Goal: Use online tool/utility: Utilize a website feature to perform a specific function

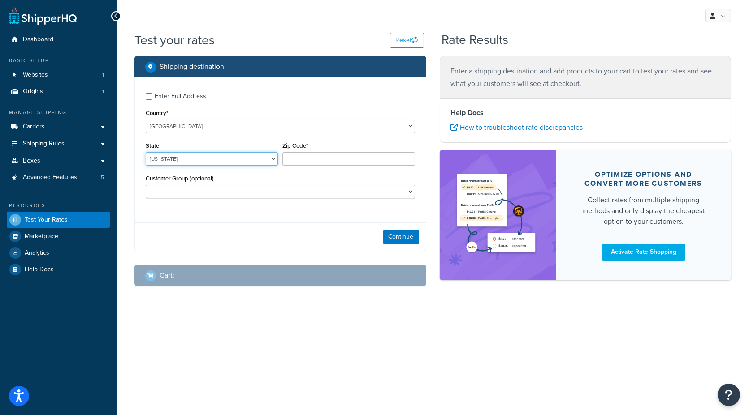
click at [207, 159] on select "[US_STATE] [US_STATE] [US_STATE] [US_STATE] [US_STATE] Armed Forces Americas Ar…" at bounding box center [212, 158] width 132 height 13
select select "KS"
click at [330, 160] on input "Zip Code*" at bounding box center [348, 158] width 132 height 13
type input "66061"
click at [402, 232] on button "Continue" at bounding box center [401, 237] width 36 height 14
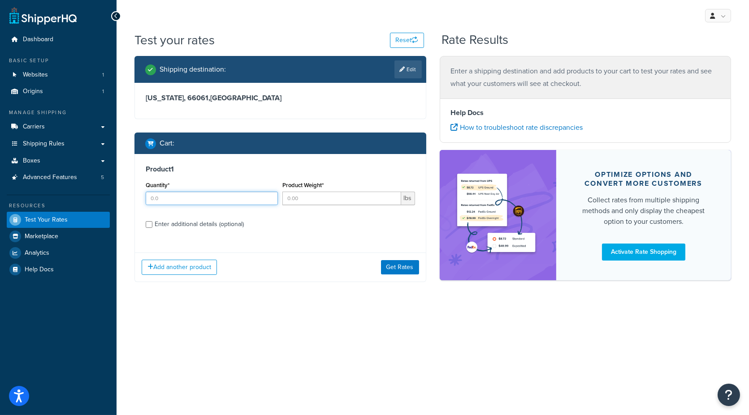
click at [166, 199] on input "Quantity*" at bounding box center [212, 198] width 132 height 13
type input "1"
click at [304, 203] on input "Product Weight*" at bounding box center [341, 198] width 118 height 13
type input "1"
click at [202, 221] on div "Enter additional details (optional)" at bounding box center [199, 224] width 89 height 13
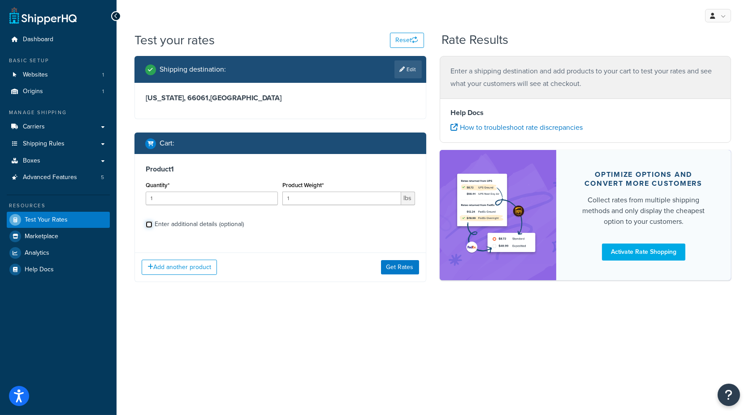
click at [152, 221] on input "Enter additional details (optional)" at bounding box center [149, 224] width 7 height 7
checkbox input "true"
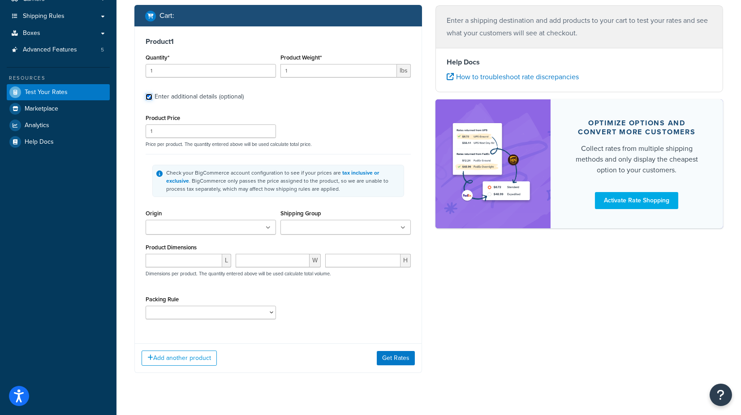
scroll to position [142, 0]
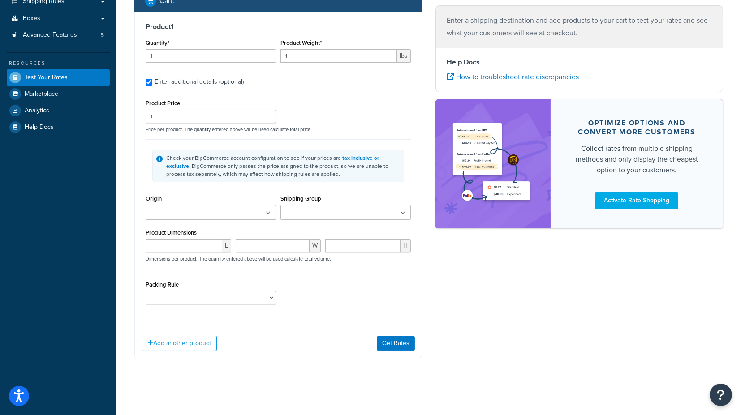
click at [302, 215] on input "Shipping Group" at bounding box center [322, 213] width 79 height 10
type input "r"
type input "v"
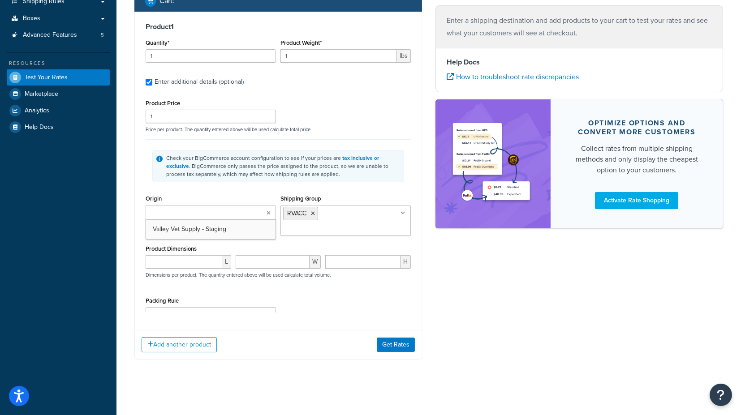
click at [247, 212] on ul at bounding box center [211, 212] width 130 height 15
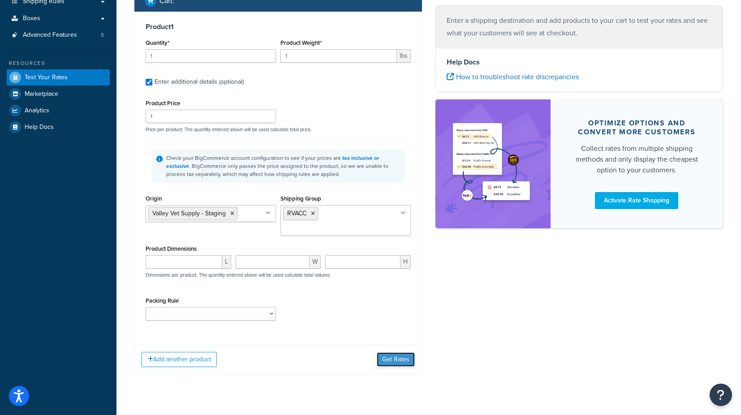
click at [396, 353] on button "Get Rates" at bounding box center [396, 360] width 38 height 14
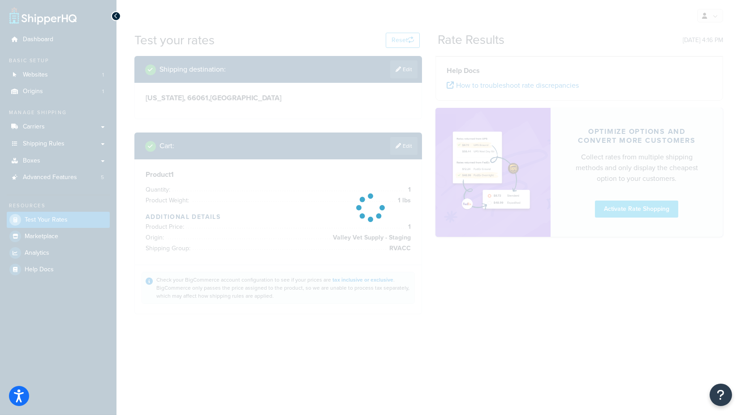
scroll to position [0, 0]
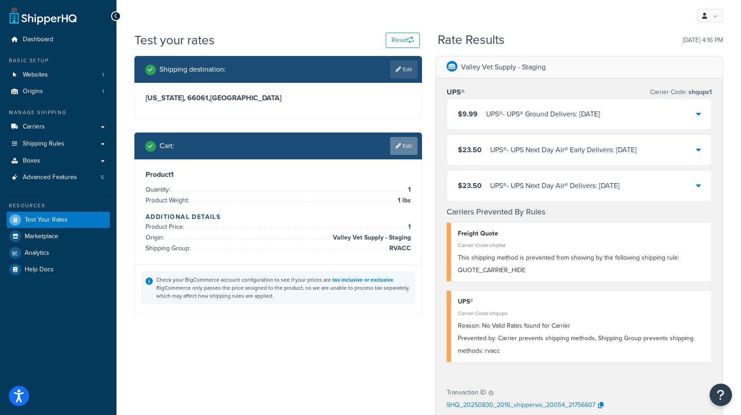
click at [411, 145] on link "Edit" at bounding box center [403, 146] width 27 height 18
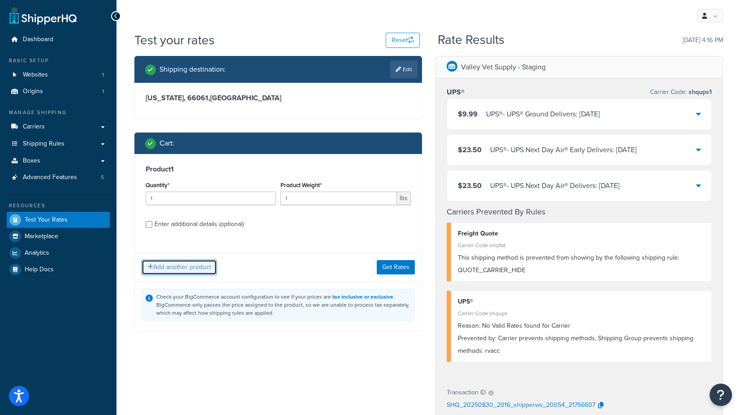
click at [196, 268] on button "Add another product" at bounding box center [179, 267] width 75 height 15
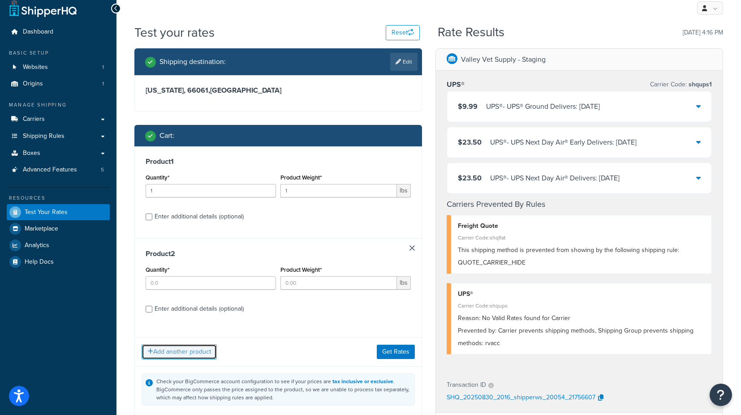
scroll to position [50, 0]
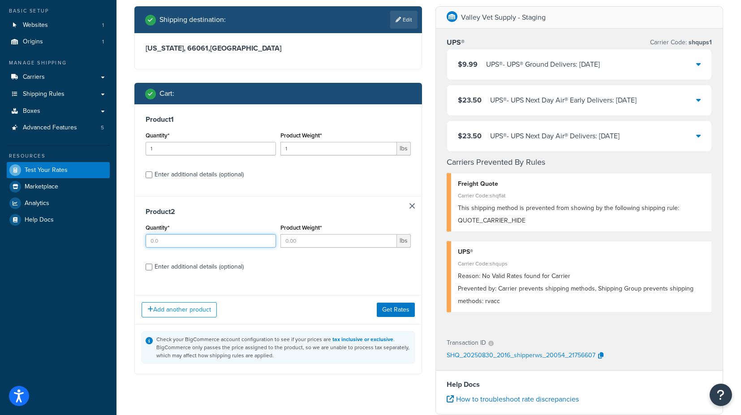
click at [179, 242] on input "Quantity*" at bounding box center [211, 240] width 130 height 13
type input "1"
click at [316, 245] on input "Product Weight*" at bounding box center [338, 240] width 116 height 13
type input "1"
click at [186, 264] on div "Enter additional details (optional)" at bounding box center [199, 267] width 89 height 13
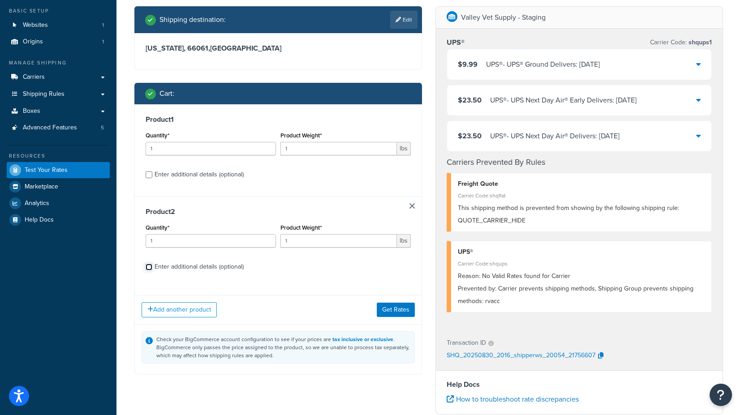
click at [152, 264] on input "Enter additional details (optional)" at bounding box center [149, 267] width 7 height 7
checkbox input "true"
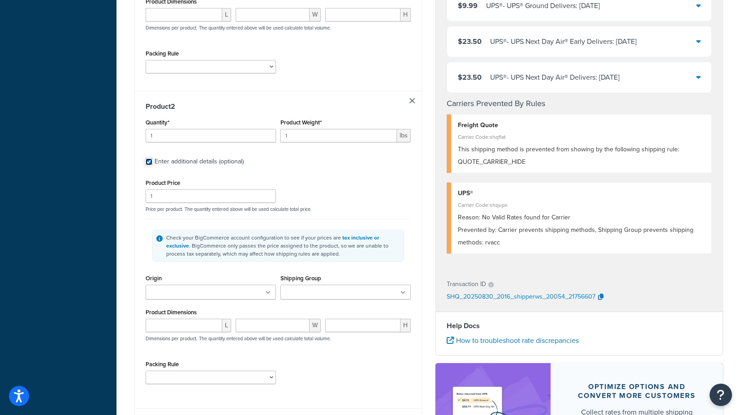
scroll to position [398, 0]
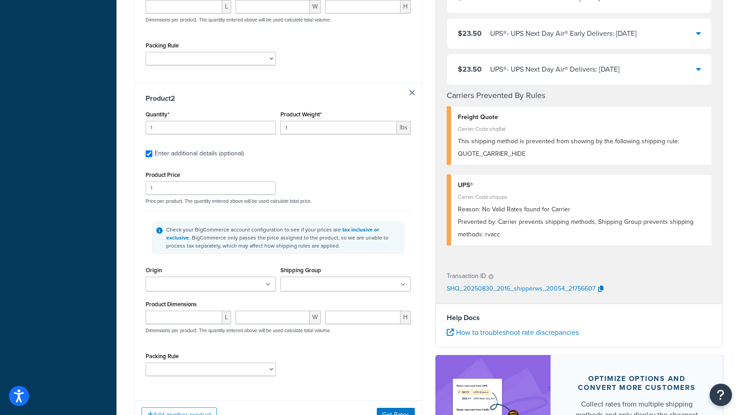
click at [238, 277] on ul at bounding box center [211, 284] width 130 height 15
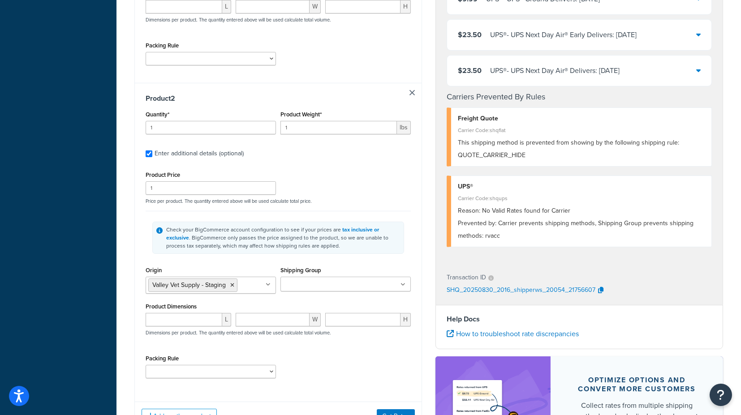
click at [315, 280] on input "Shipping Group" at bounding box center [322, 285] width 79 height 10
type input "f"
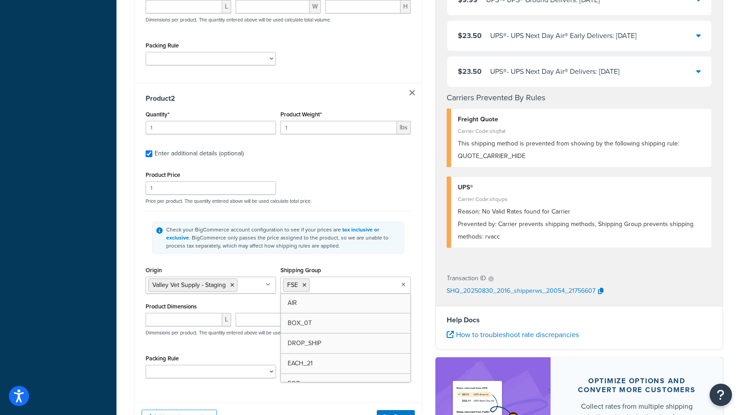
click at [135, 233] on div "Product 2 Quantity* 1 Product Weight* 1 lbs Enter additional details (optional)…" at bounding box center [278, 239] width 287 height 313
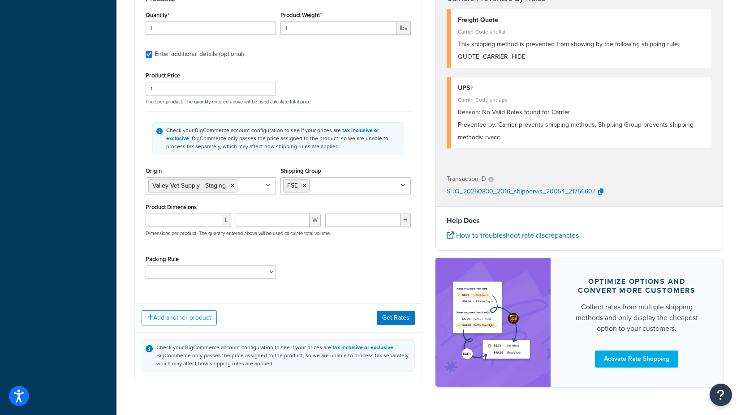
scroll to position [498, 0]
click at [392, 310] on button "Get Rates" at bounding box center [396, 317] width 38 height 14
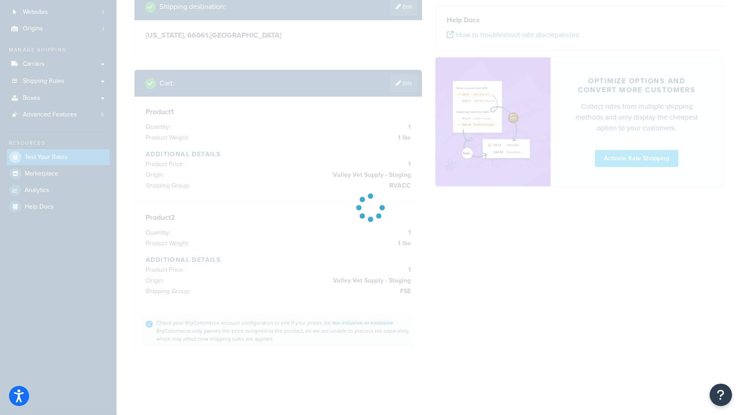
scroll to position [73, 0]
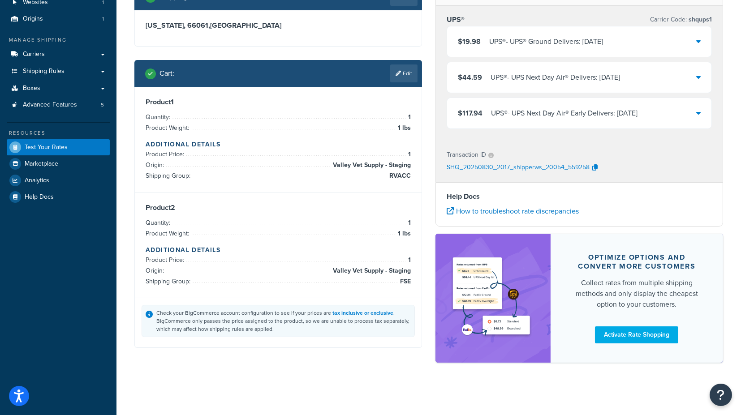
click at [699, 39] on icon at bounding box center [698, 41] width 4 height 7
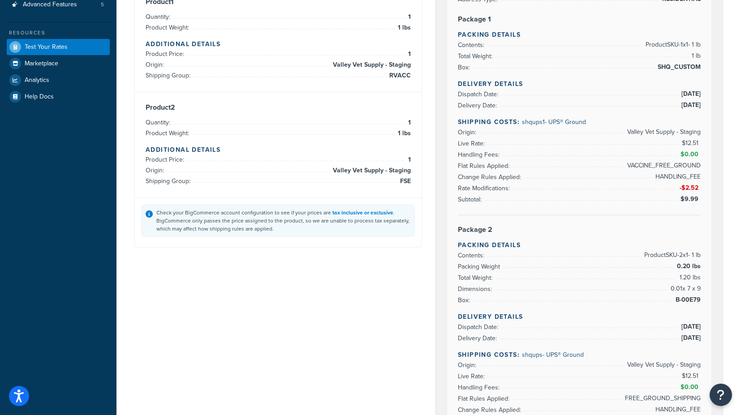
scroll to position [0, 0]
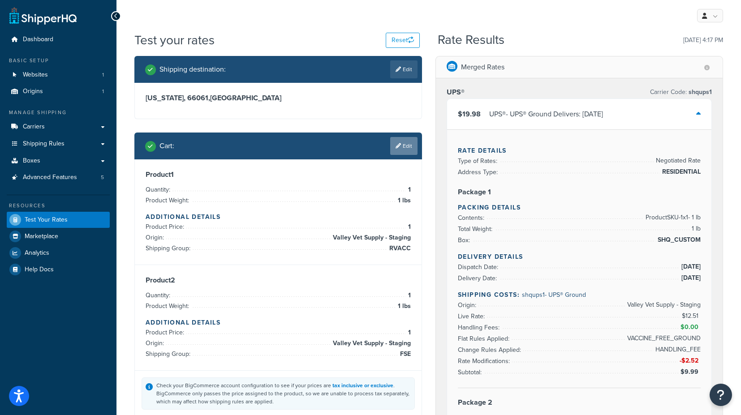
click at [408, 143] on link "Edit" at bounding box center [403, 146] width 27 height 18
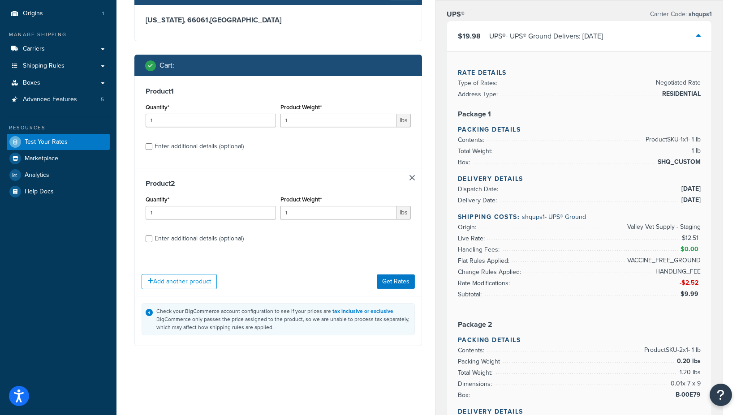
scroll to position [99, 0]
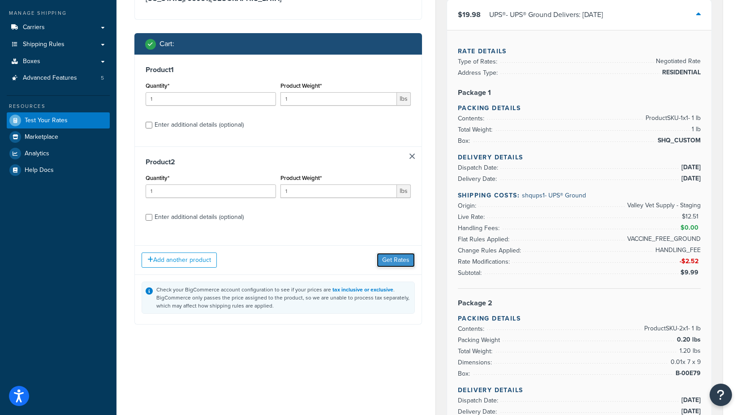
click at [405, 262] on button "Get Rates" at bounding box center [396, 260] width 38 height 14
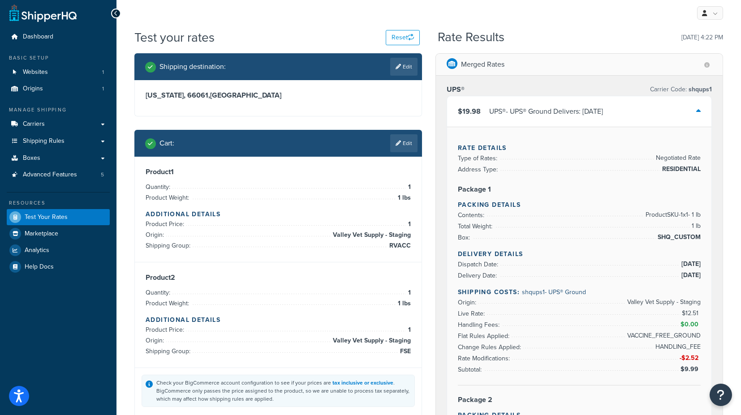
scroll to position [0, 0]
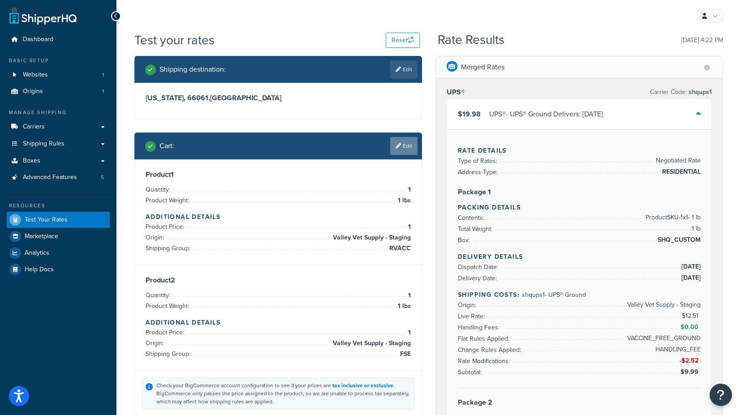
click at [410, 144] on link "Edit" at bounding box center [403, 146] width 27 height 18
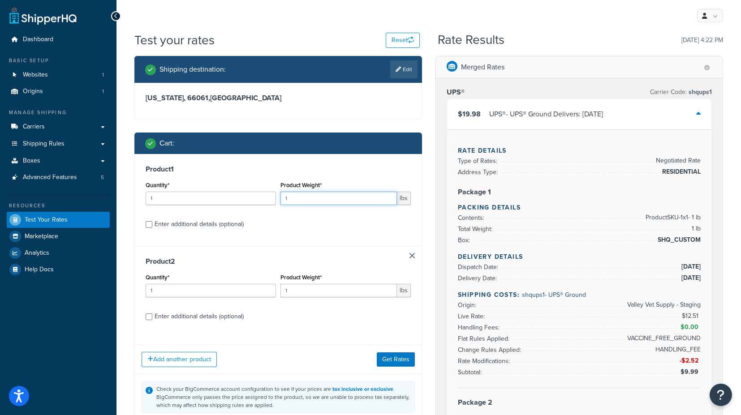
drag, startPoint x: 294, startPoint y: 201, endPoint x: 274, endPoint y: 197, distance: 20.6
click at [274, 197] on div "Quantity* 1 Product Weight* 1 lbs" at bounding box center [278, 195] width 270 height 33
type input "3"
click at [389, 357] on button "Get Rates" at bounding box center [396, 360] width 38 height 14
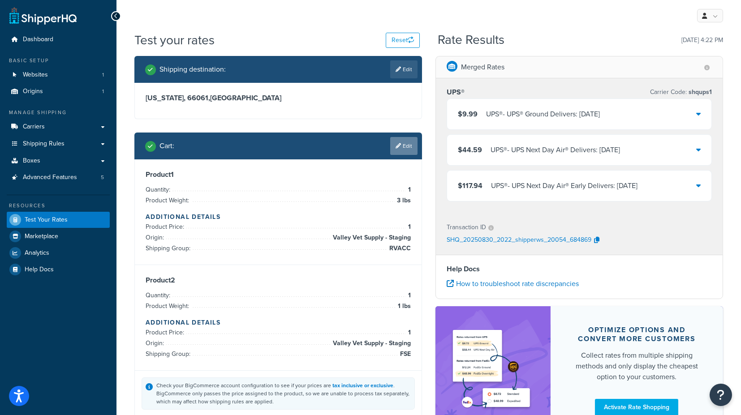
click at [408, 149] on link "Edit" at bounding box center [403, 146] width 27 height 18
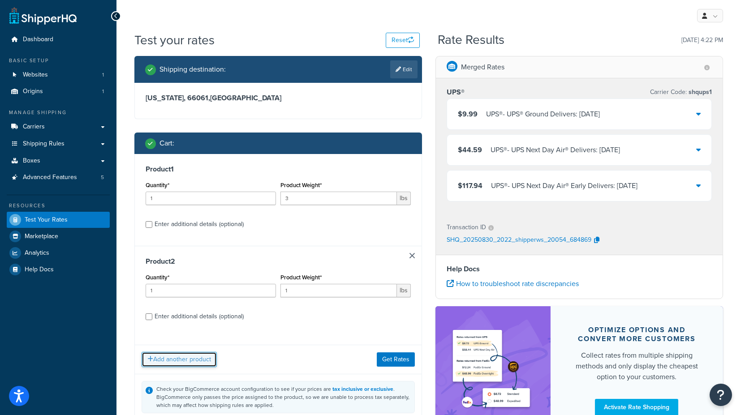
click at [183, 360] on button "Add another product" at bounding box center [179, 359] width 75 height 15
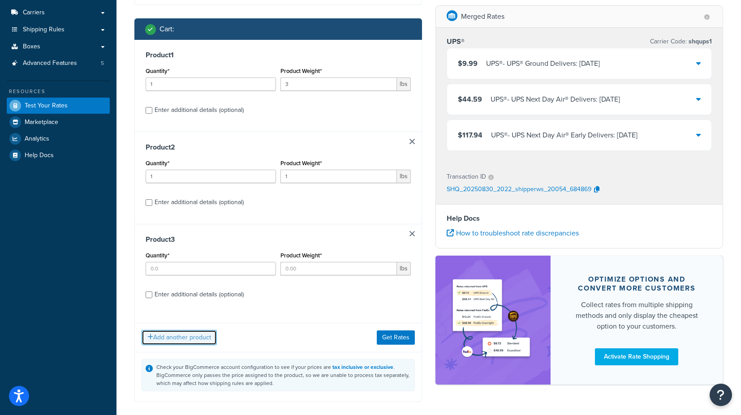
scroll to position [158, 0]
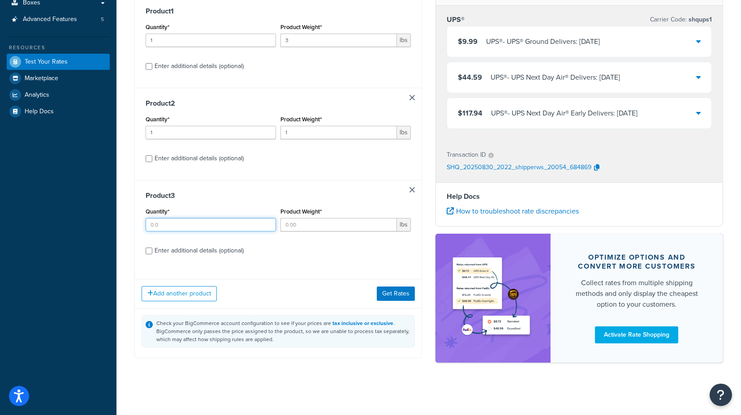
click at [218, 226] on input "Quantity*" at bounding box center [211, 224] width 130 height 13
type input "1"
click at [302, 224] on input "Product Weight*" at bounding box center [338, 224] width 116 height 13
type input "1"
click at [207, 249] on div "Enter additional details (optional)" at bounding box center [199, 251] width 89 height 13
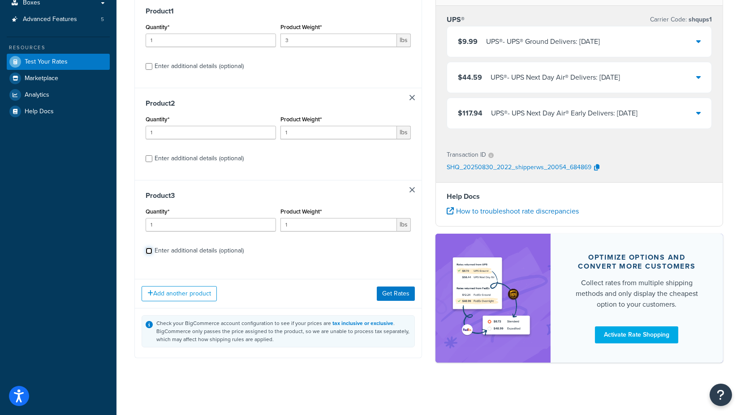
click at [152, 249] on input "Enter additional details (optional)" at bounding box center [149, 251] width 7 height 7
checkbox input "true"
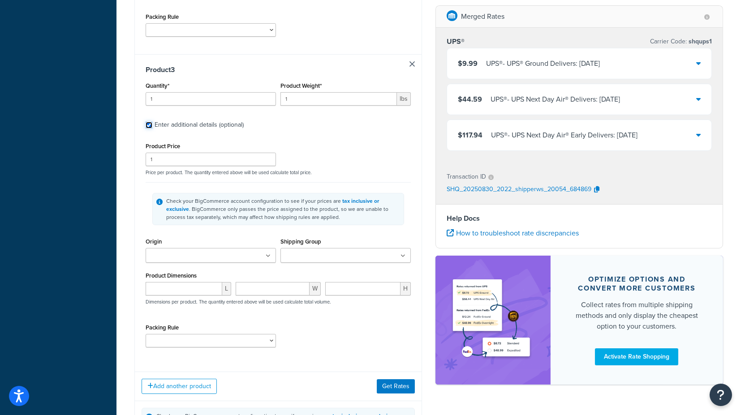
scroll to position [755, 0]
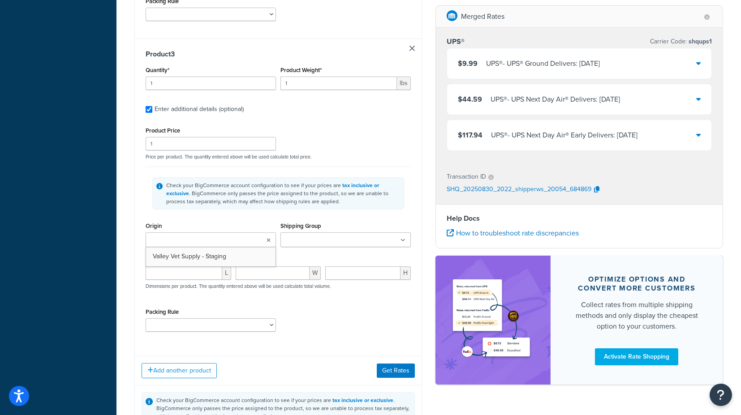
click at [209, 236] on input "Origin" at bounding box center [187, 241] width 79 height 10
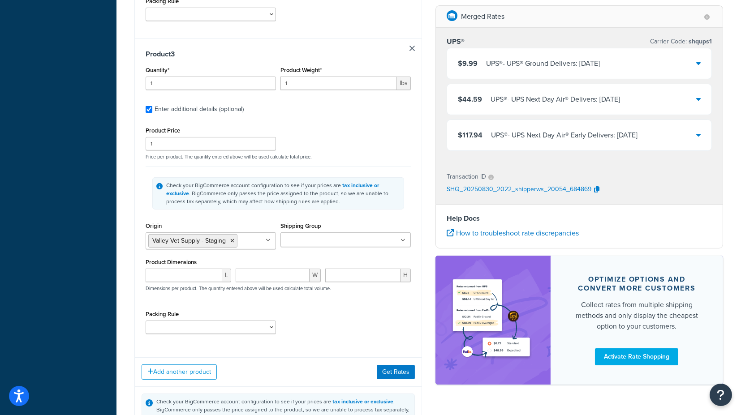
click at [308, 236] on input "Shipping Group" at bounding box center [322, 241] width 79 height 10
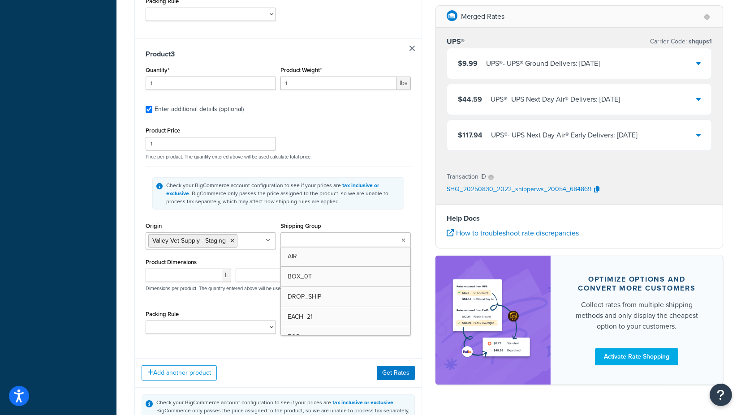
type input "f"
click at [245, 256] on div "Product Dimensions L W H Dimensions per product. The quantity entered above wil…" at bounding box center [278, 278] width 265 height 45
click at [338, 308] on div "Packing Rule HAZARD IGNORE_DIMENSIONS SHIP_SEPARATELY STANDARD unitsPerBox" at bounding box center [278, 324] width 270 height 33
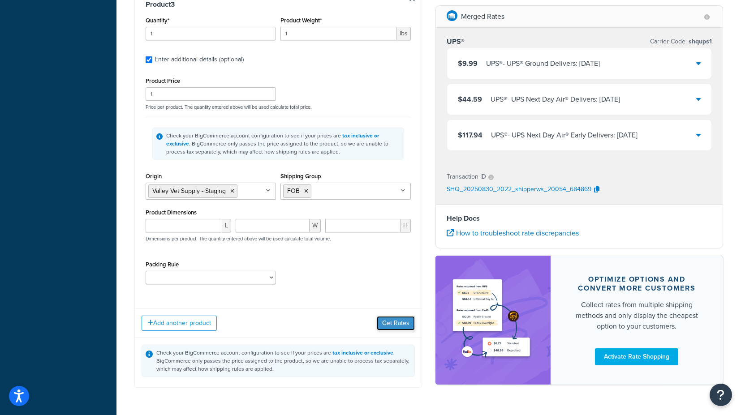
click at [401, 316] on button "Get Rates" at bounding box center [396, 323] width 38 height 14
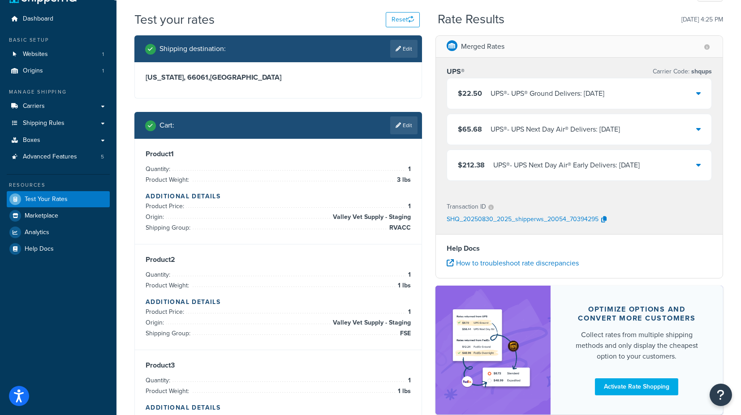
scroll to position [19, 0]
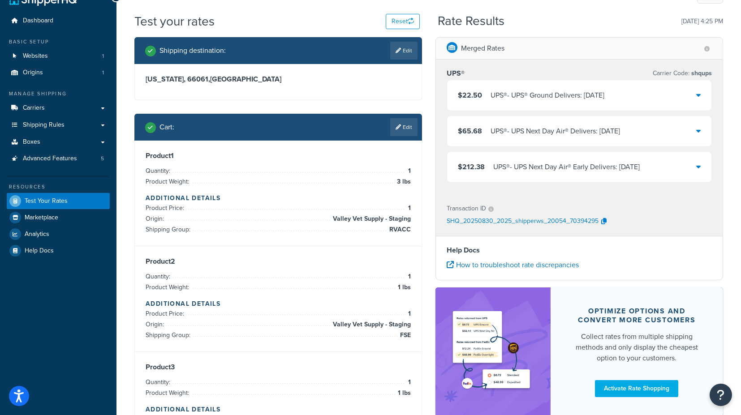
click at [702, 91] on div "$22.50 UPS® - UPS® Ground Delivers: [DATE]" at bounding box center [579, 95] width 264 height 30
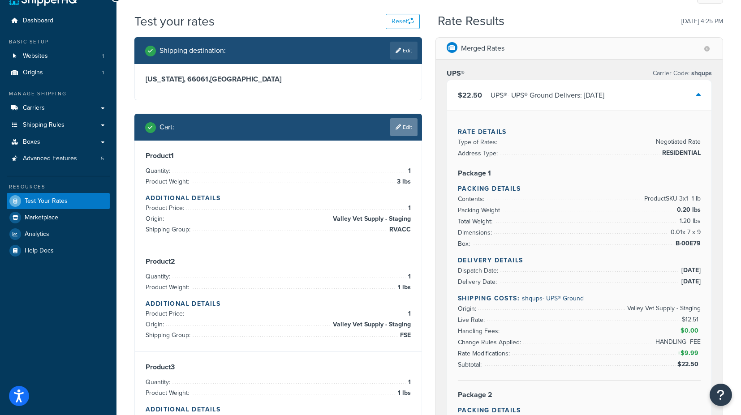
click at [404, 127] on link "Edit" at bounding box center [403, 127] width 27 height 18
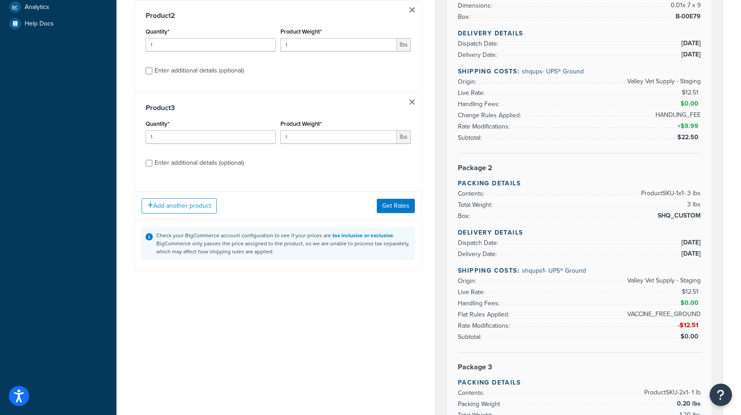
scroll to position [268, 0]
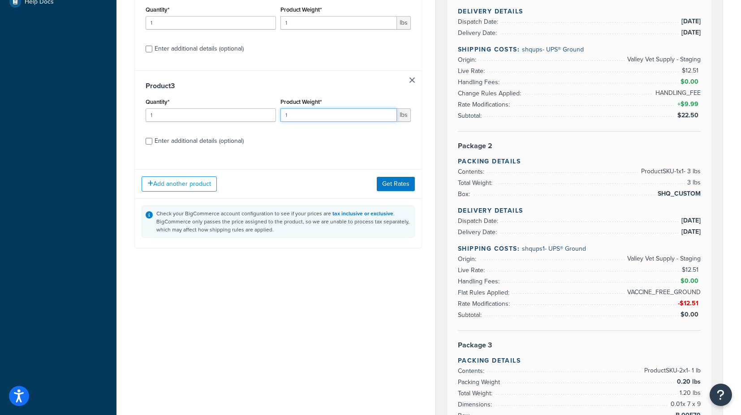
drag, startPoint x: 293, startPoint y: 116, endPoint x: 278, endPoint y: 113, distance: 15.0
click at [278, 113] on div "Quantity* 1 Product Weight* 1 lbs" at bounding box center [278, 112] width 270 height 33
type input "2"
click at [392, 180] on button "Get Rates" at bounding box center [396, 184] width 38 height 14
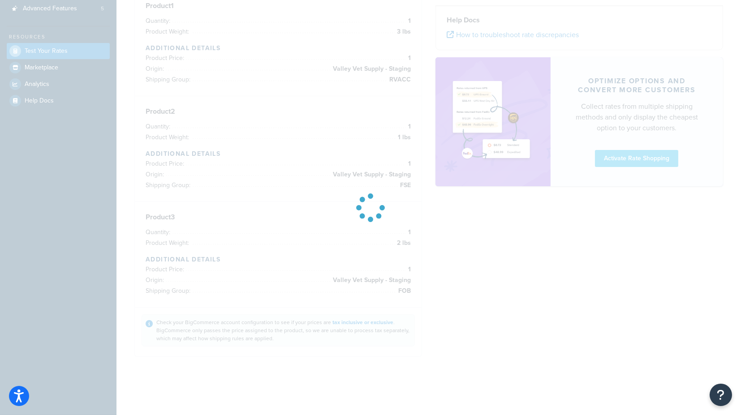
scroll to position [168, 0]
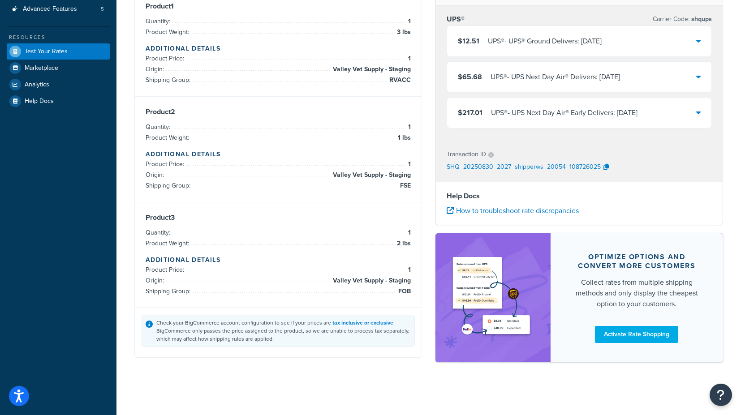
click at [699, 40] on icon at bounding box center [698, 41] width 4 height 7
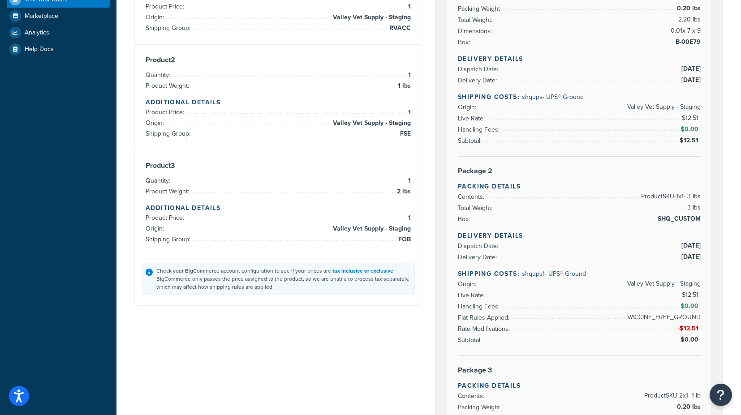
scroll to position [218, 0]
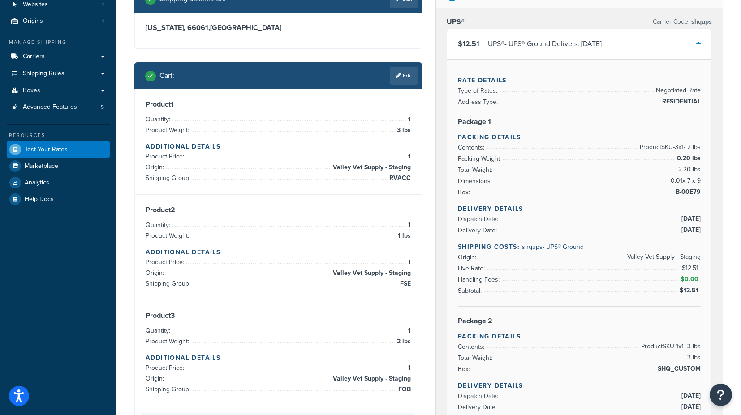
scroll to position [69, 0]
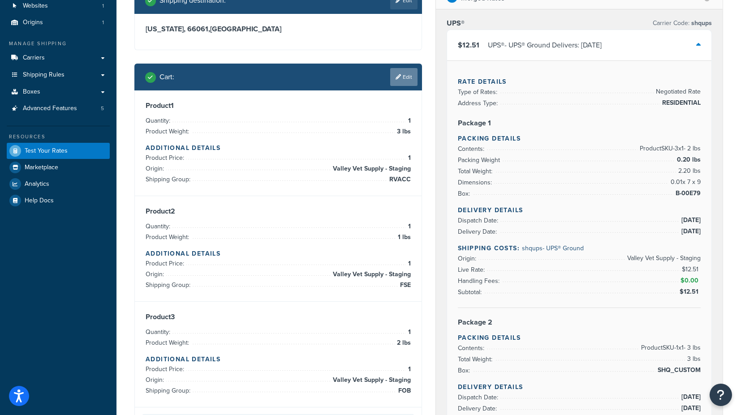
click at [402, 80] on link "Edit" at bounding box center [403, 77] width 27 height 18
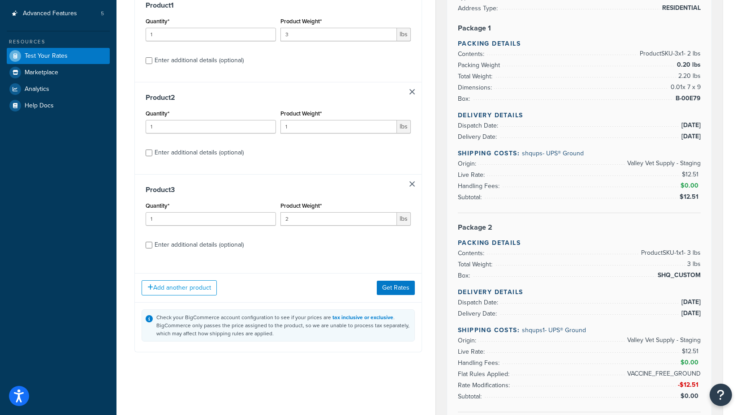
scroll to position [218, 0]
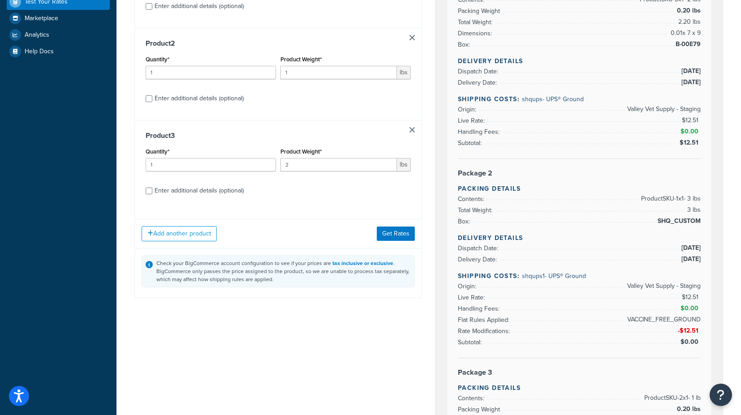
click at [202, 193] on div "Enter additional details (optional)" at bounding box center [199, 191] width 89 height 13
click at [152, 193] on input "Enter additional details (optional)" at bounding box center [149, 191] width 7 height 7
checkbox input "true"
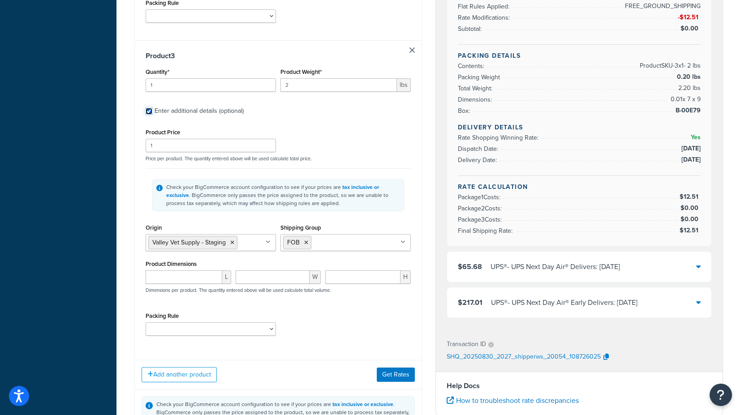
scroll to position [766, 0]
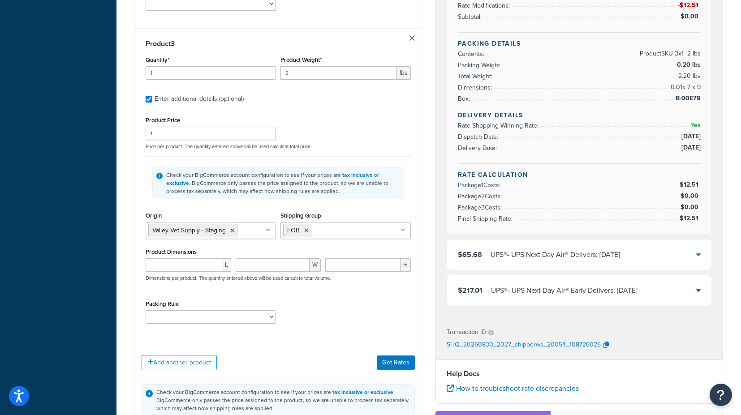
click at [197, 259] on div "L" at bounding box center [188, 269] width 90 height 20
click at [194, 259] on input "number" at bounding box center [184, 265] width 77 height 13
type input "5"
click at [276, 259] on input "number" at bounding box center [273, 265] width 74 height 13
type input "12"
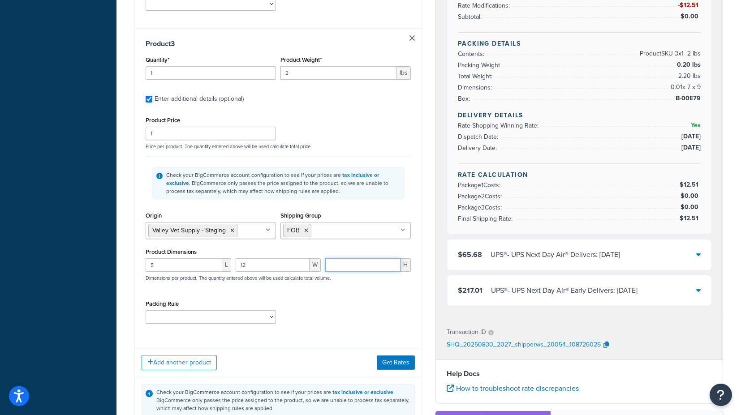
click at [345, 259] on input "number" at bounding box center [362, 265] width 75 height 13
type input "12"
click at [390, 356] on button "Get Rates" at bounding box center [396, 363] width 38 height 14
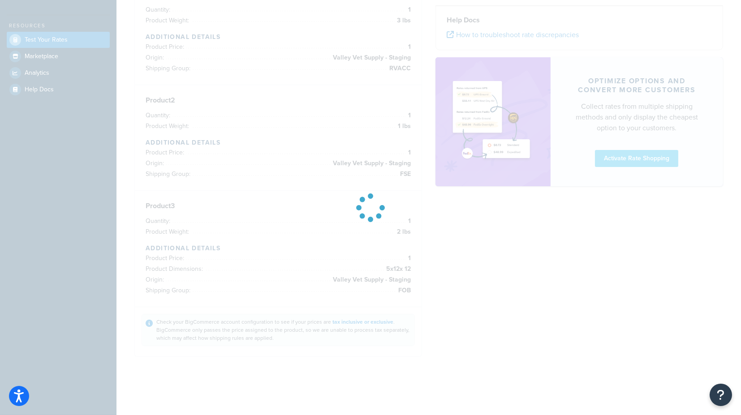
scroll to position [179, 0]
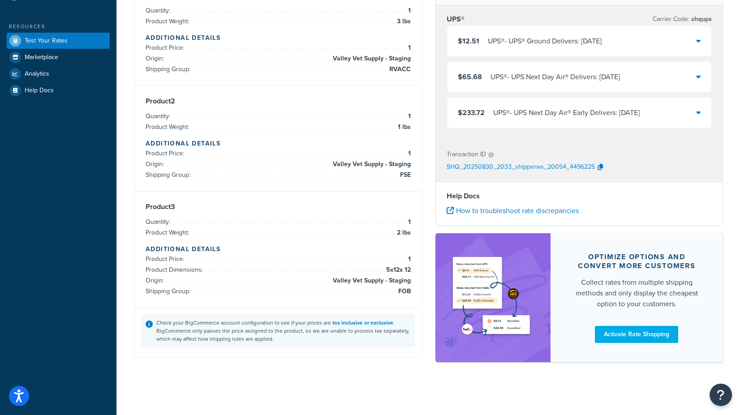
click at [422, 154] on div "Shipping destination : Edit [US_STATE], 66061 , [GEOGRAPHIC_DATA] Cart : Edit P…" at bounding box center [278, 124] width 301 height 495
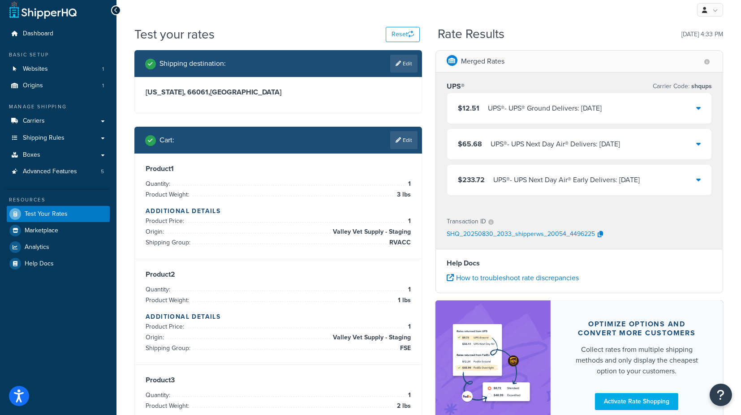
scroll to position [0, 0]
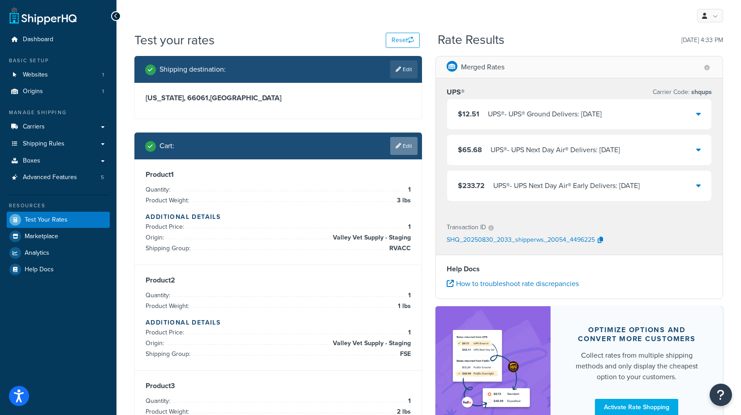
click at [408, 148] on link "Edit" at bounding box center [403, 146] width 27 height 18
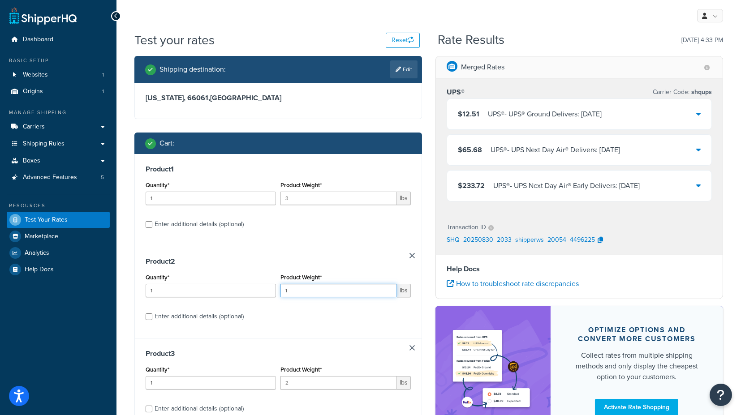
drag, startPoint x: 302, startPoint y: 289, endPoint x: 274, endPoint y: 296, distance: 29.5
click at [274, 296] on div "Quantity* 1 Product Weight* 1 lbs" at bounding box center [278, 287] width 270 height 33
type input ".01"
click at [426, 218] on div "Shipping destination : Edit [US_STATE], 66061 , [GEOGRAPHIC_DATA] Cart : Produc…" at bounding box center [278, 293] width 301 height 474
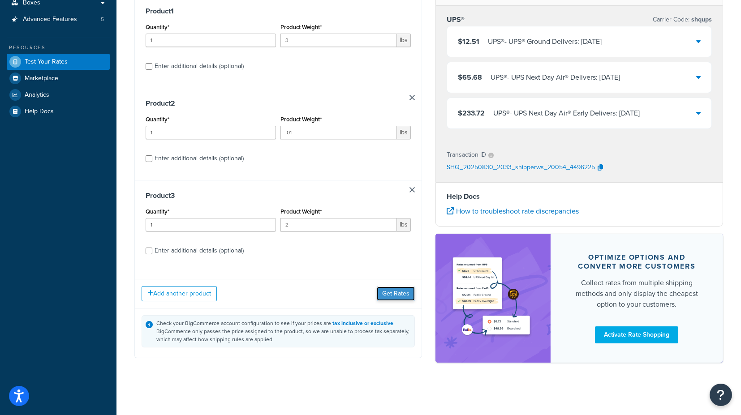
click at [407, 296] on button "Get Rates" at bounding box center [396, 294] width 38 height 14
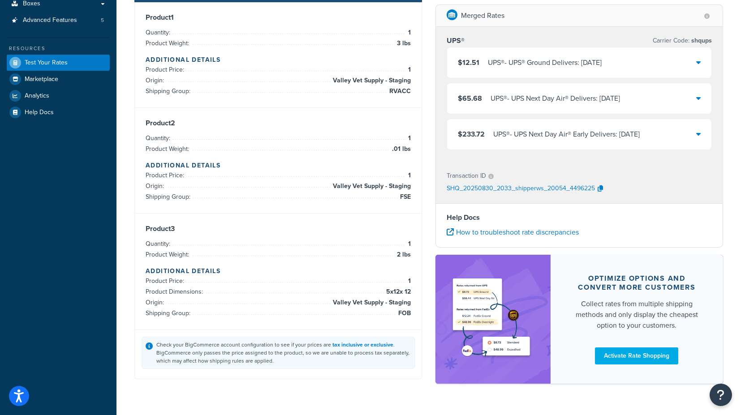
scroll to position [158, 0]
